Goal: Navigation & Orientation: Find specific page/section

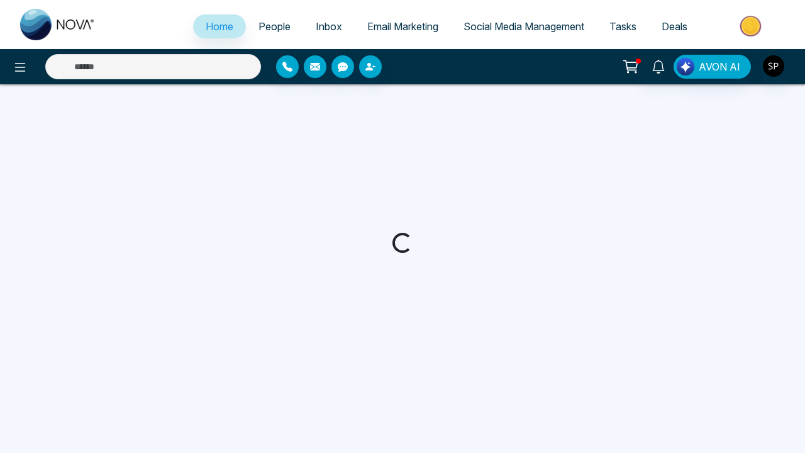
select select "*"
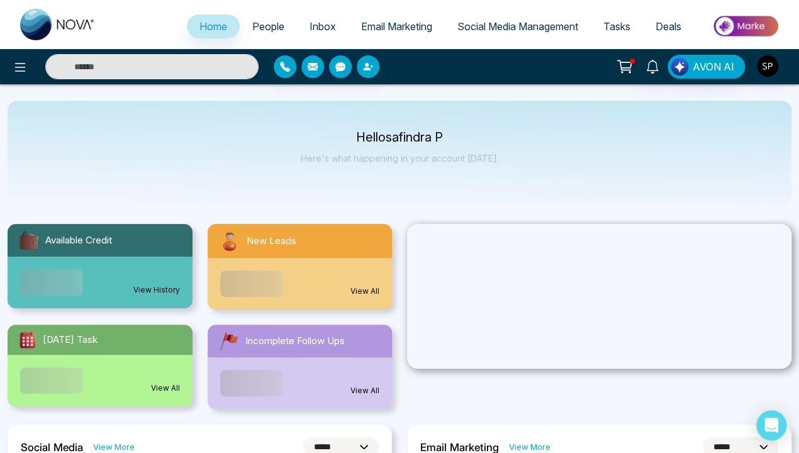
click at [157, 290] on link "View History" at bounding box center [156, 289] width 47 height 11
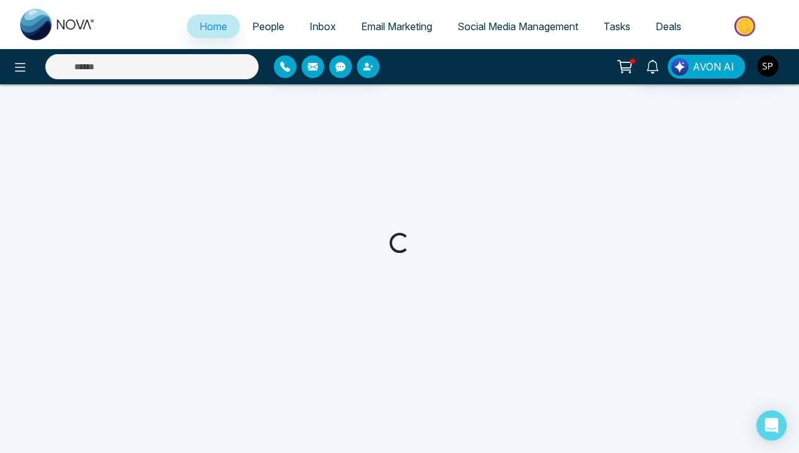
select select "*"
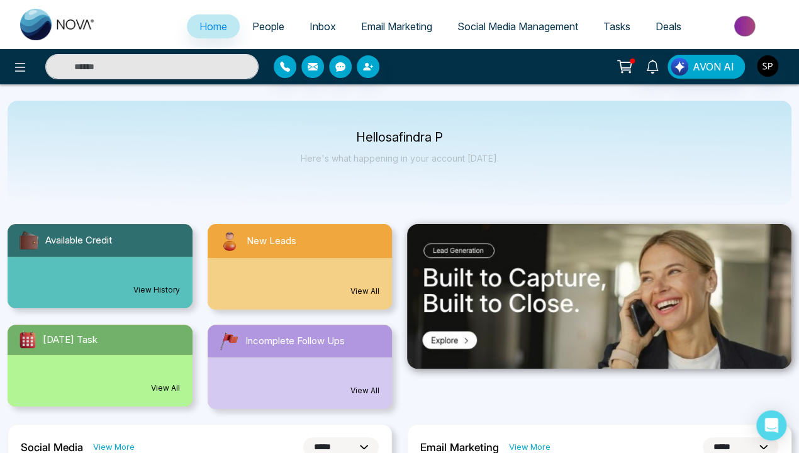
click at [365, 291] on link "View All" at bounding box center [364, 290] width 29 height 11
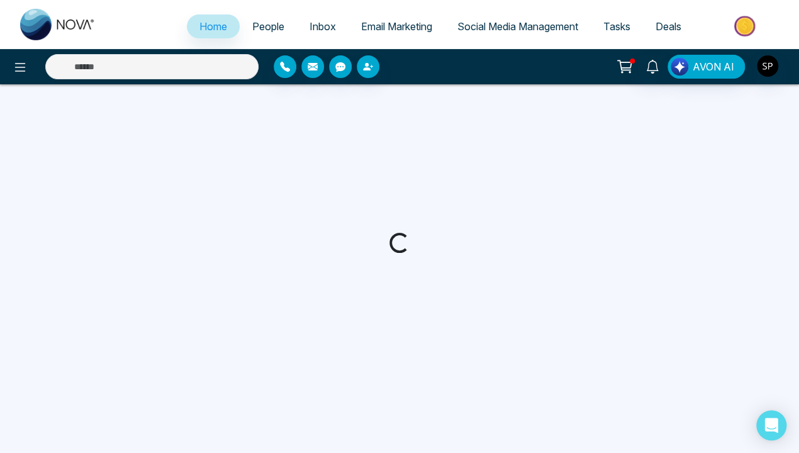
select select "*"
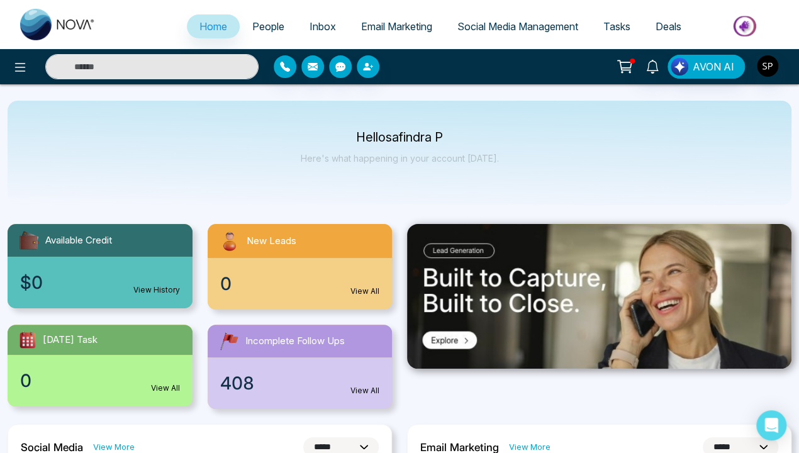
click at [99, 367] on div "0 View All" at bounding box center [100, 381] width 185 height 52
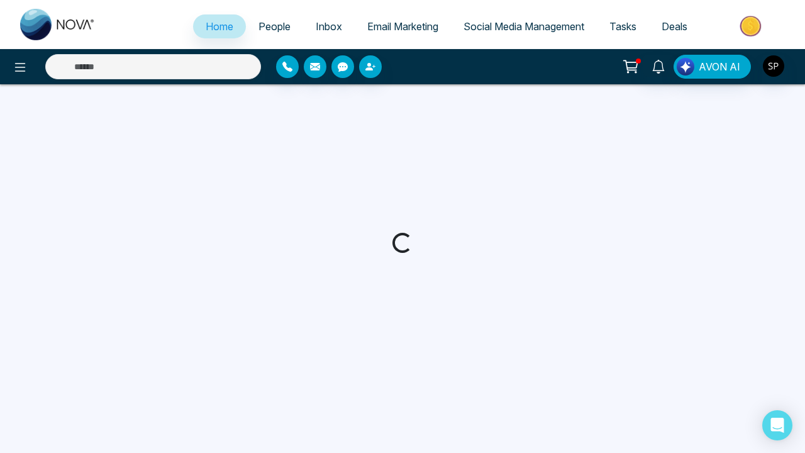
select select "*"
